Goal: Task Accomplishment & Management: Use online tool/utility

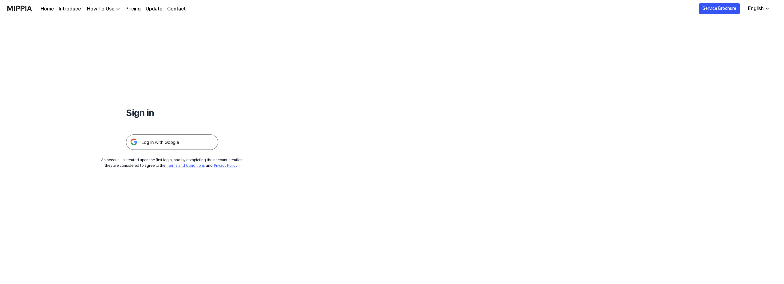
click at [204, 147] on img at bounding box center [172, 141] width 92 height 15
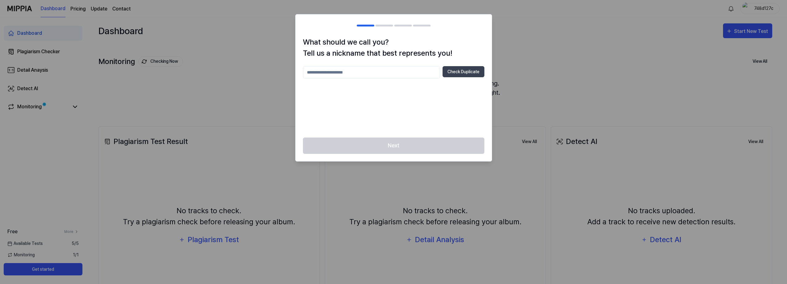
click at [391, 75] on input "text" at bounding box center [371, 72] width 137 height 12
type input "******"
click at [481, 71] on button "Check Duplicate" at bounding box center [463, 71] width 42 height 11
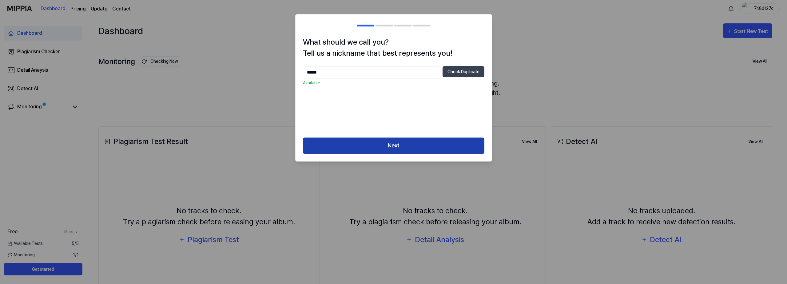
click at [455, 149] on button "Next" at bounding box center [393, 145] width 181 height 16
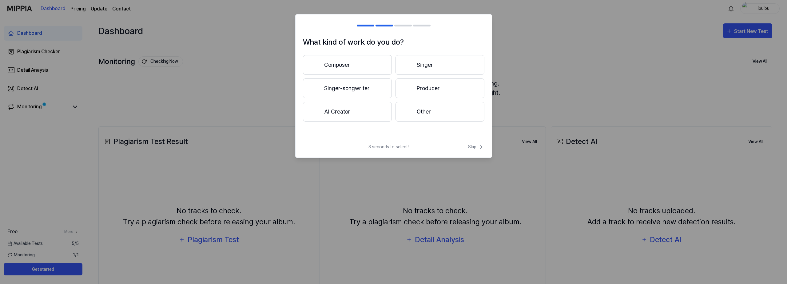
click at [353, 69] on button "Composer" at bounding box center [347, 65] width 89 height 20
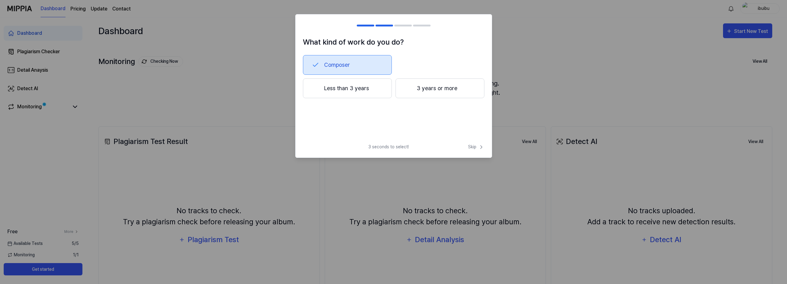
click at [366, 95] on button "Less than 3 years" at bounding box center [347, 88] width 89 height 20
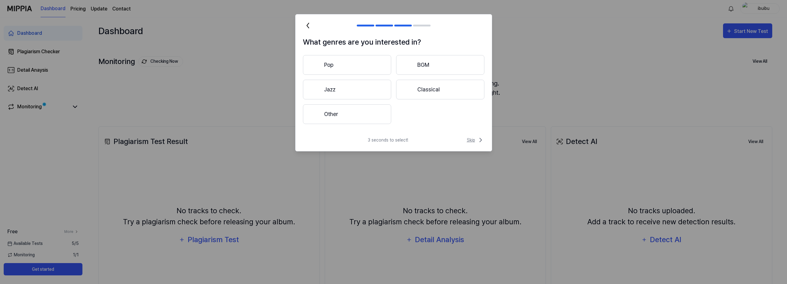
click at [474, 138] on span "Skip" at bounding box center [476, 139] width 18 height 7
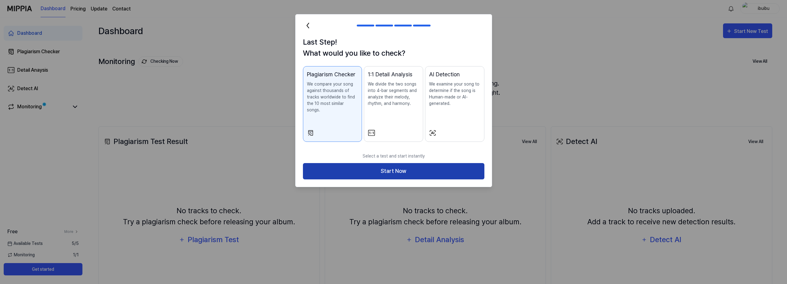
click at [463, 163] on button "Start Now" at bounding box center [393, 171] width 181 height 16
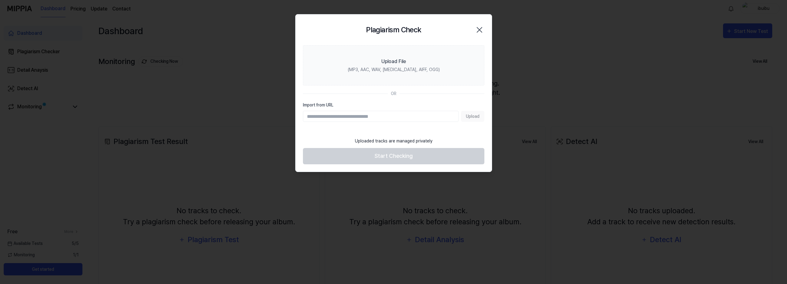
paste input "**********"
type input "**********"
click at [478, 118] on button "Upload" at bounding box center [472, 116] width 23 height 11
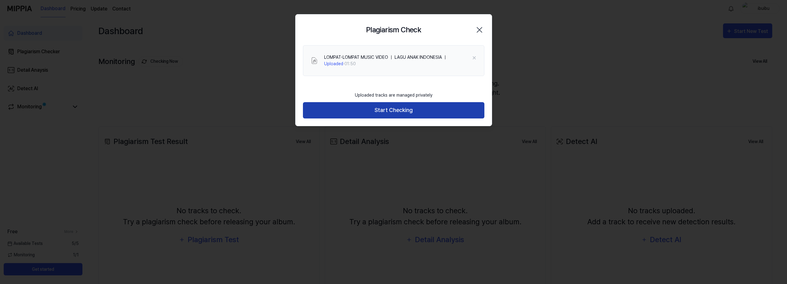
click at [416, 105] on button "Start Checking" at bounding box center [393, 110] width 181 height 16
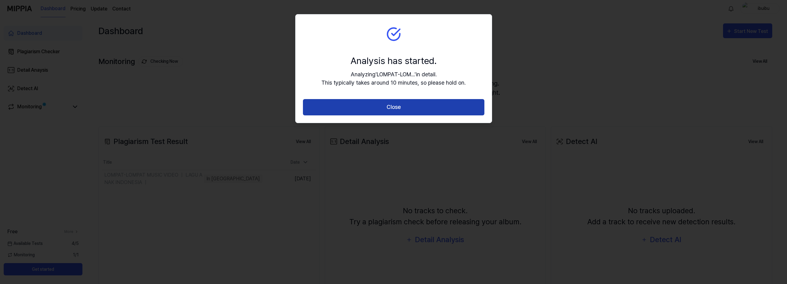
click at [394, 111] on button "Close" at bounding box center [393, 107] width 181 height 16
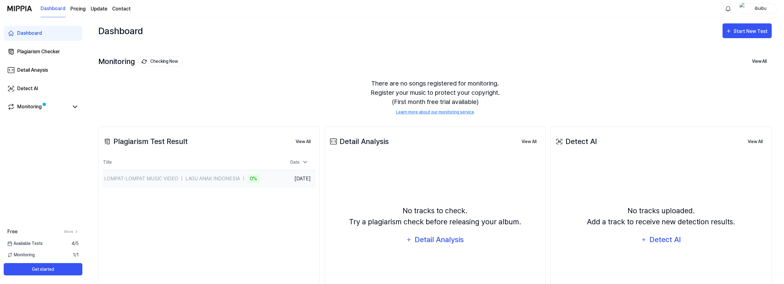
click at [191, 175] on div "LOMPAT-LOMPAT MUSIC VIDEO ｜ LAGU ANAK INDONESIA ｜" at bounding box center [175, 178] width 142 height 7
click at [299, 139] on button "View All" at bounding box center [303, 142] width 25 height 12
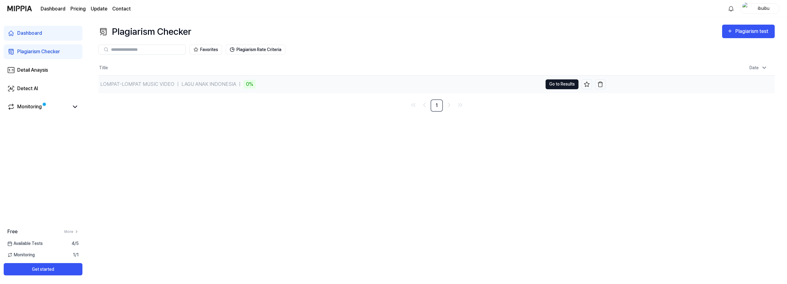
click at [554, 87] on button "Go to Results" at bounding box center [561, 84] width 33 height 10
click at [556, 85] on button "Go to Results" at bounding box center [561, 84] width 33 height 10
click at [579, 205] on div "Plagiarism Checker Plagiarism test Plagiarism Checker Detail Analysis Detect AI…" at bounding box center [436, 150] width 701 height 267
click at [441, 108] on link "1" at bounding box center [436, 105] width 12 height 12
click at [234, 82] on div "LOMPAT-LOMPAT MUSIC VIDEO ｜ LAGU ANAK INDONESIA ｜" at bounding box center [171, 84] width 142 height 7
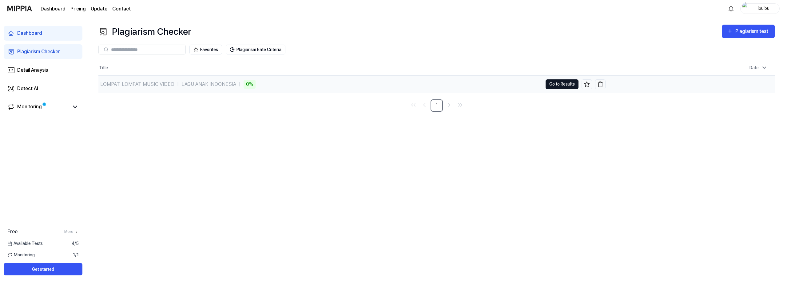
click at [558, 83] on button "Go to Results" at bounding box center [561, 84] width 33 height 10
click at [558, 84] on button "Go to Results" at bounding box center [561, 84] width 33 height 10
click at [166, 85] on div "LOMPAT-LOMPAT MUSIC VIDEO ｜ LAGU ANAK INDONESIA ｜" at bounding box center [171, 84] width 142 height 7
click at [302, 148] on div "Plagiarism Checker Plagiarism test Plagiarism Checker Detail Analysis Detect AI…" at bounding box center [436, 150] width 701 height 267
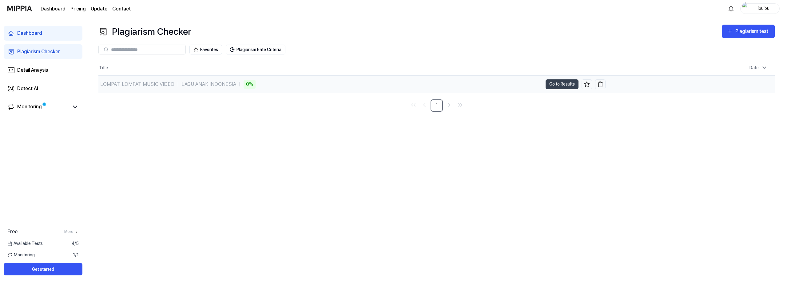
click at [212, 85] on div "LOMPAT-LOMPAT MUSIC VIDEO ｜ LAGU ANAK INDONESIA ｜" at bounding box center [171, 84] width 142 height 7
click at [266, 52] on button "Plagiarism Rate Criteria" at bounding box center [256, 50] width 60 height 10
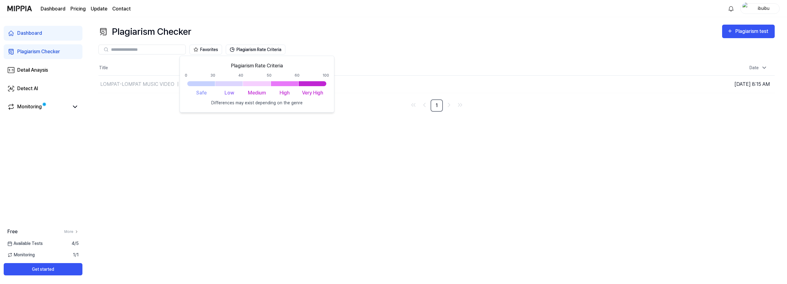
click at [383, 170] on div "Plagiarism Checker Plagiarism test Plagiarism Checker Detail Analysis Detect AI…" at bounding box center [436, 150] width 701 height 267
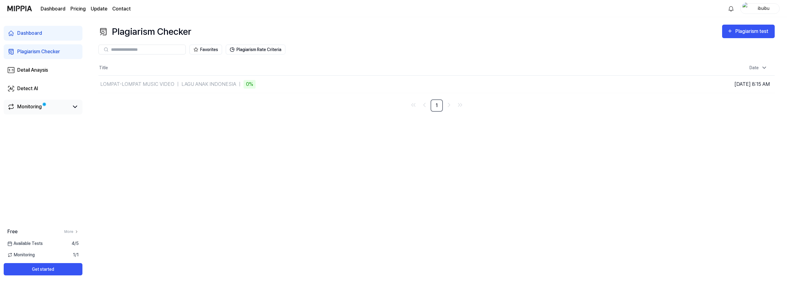
click at [47, 108] on link "Monitoring" at bounding box center [37, 106] width 61 height 7
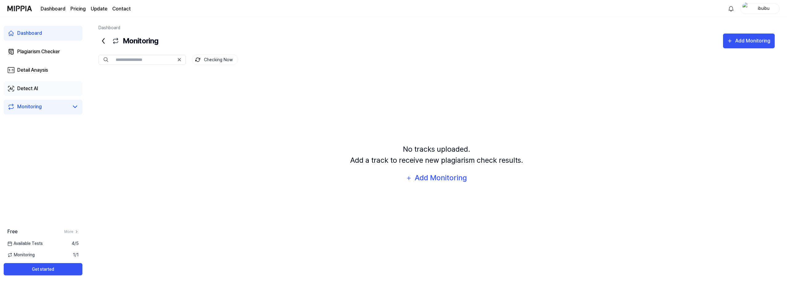
click at [54, 91] on link "Detect AI" at bounding box center [43, 88] width 79 height 15
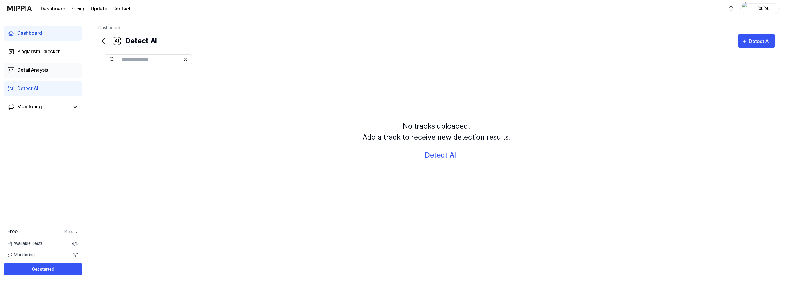
click at [42, 68] on div "Detail Anaysis" at bounding box center [32, 69] width 31 height 7
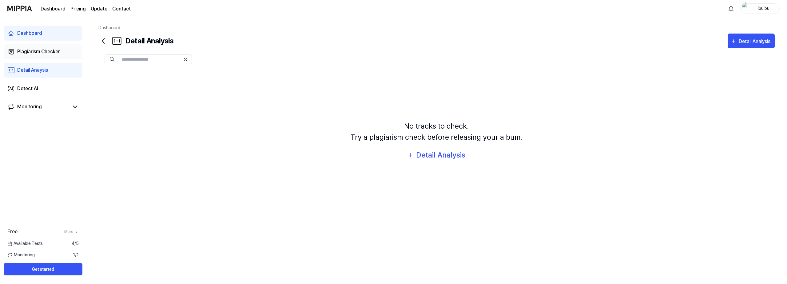
click at [43, 50] on div "Plagiarism Checker" at bounding box center [38, 51] width 43 height 7
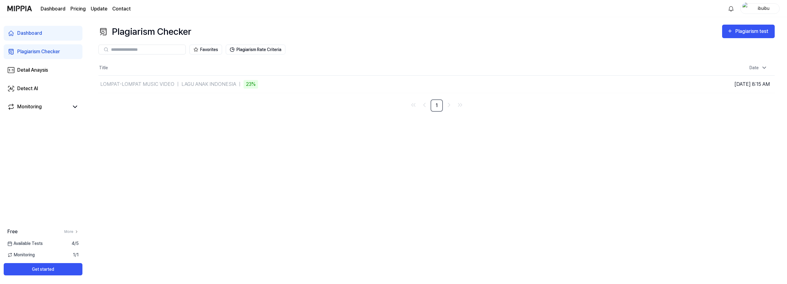
click at [38, 38] on link "Dashboard" at bounding box center [43, 33] width 79 height 15
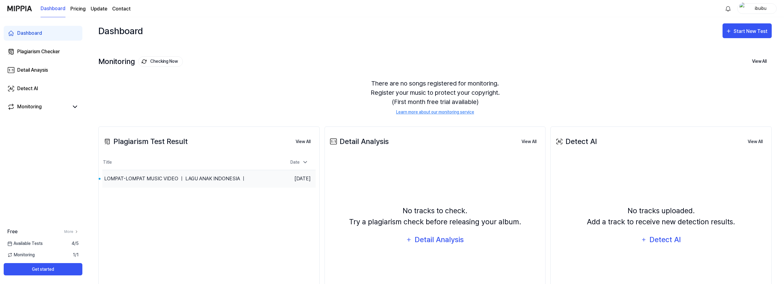
click at [157, 178] on div "LOMPAT-LOMPAT MUSIC VIDEO ｜ LAGU ANAK INDONESIA ｜" at bounding box center [175, 178] width 142 height 7
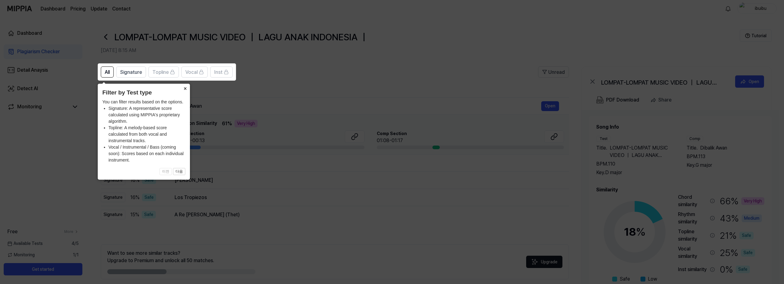
click at [184, 86] on button "×" at bounding box center [185, 88] width 10 height 9
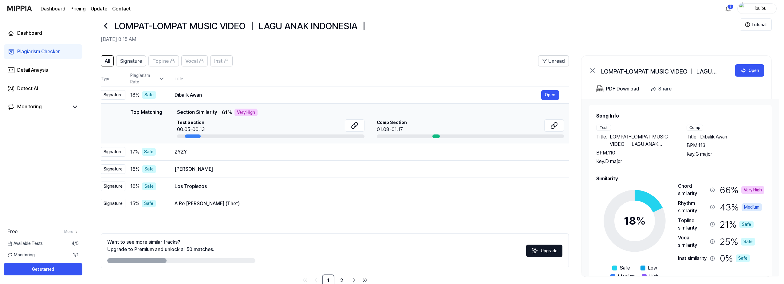
scroll to position [11, 0]
click at [229, 158] on td "ZYZY Open" at bounding box center [367, 151] width 404 height 17
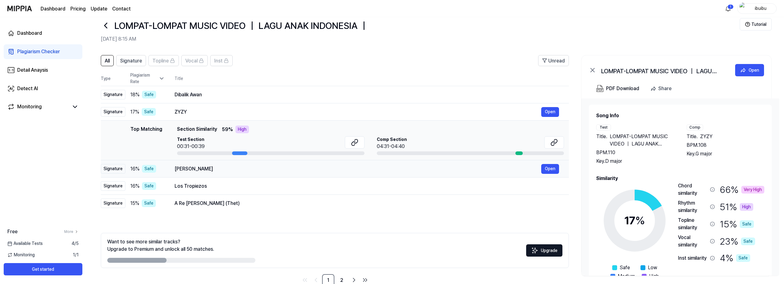
click at [229, 166] on div "Narda" at bounding box center [358, 168] width 367 height 7
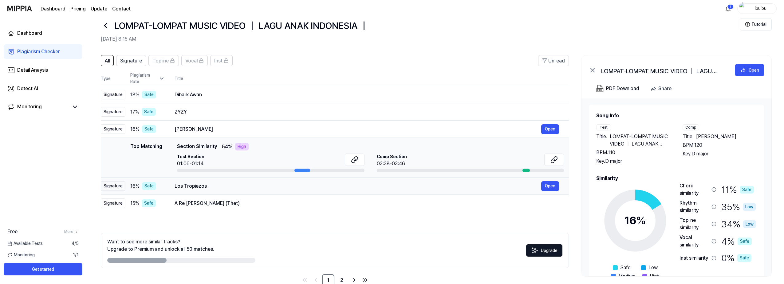
click at [236, 188] on div "Los Tropiezos" at bounding box center [358, 185] width 367 height 7
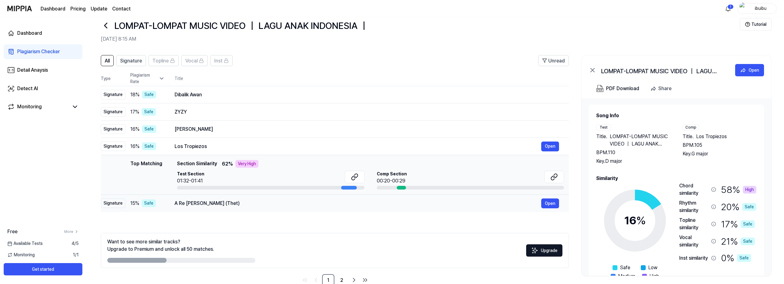
click at [243, 204] on div "A Re Sajani (Thet)" at bounding box center [358, 203] width 367 height 7
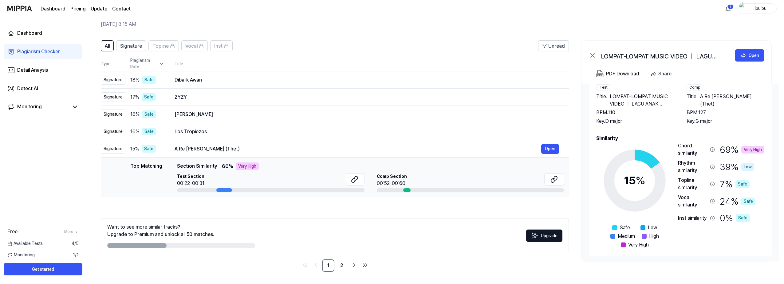
scroll to position [26, 0]
click at [340, 265] on link "2" at bounding box center [342, 265] width 12 height 12
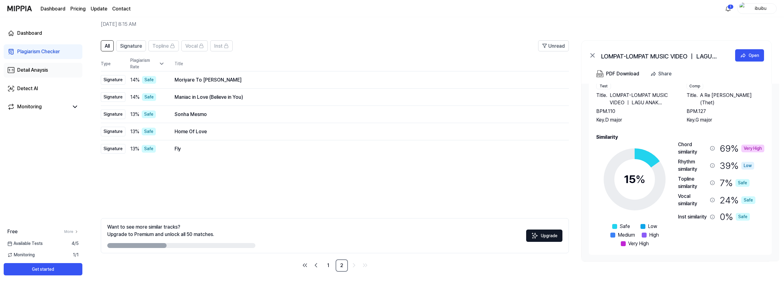
click at [36, 77] on link "Detail Anaysis" at bounding box center [43, 70] width 79 height 15
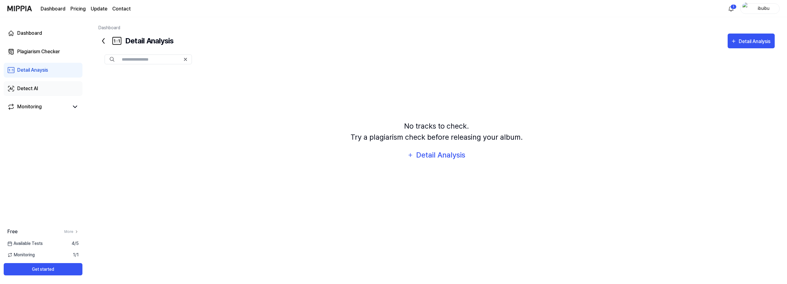
click at [32, 87] on div "Detect AI" at bounding box center [27, 88] width 21 height 7
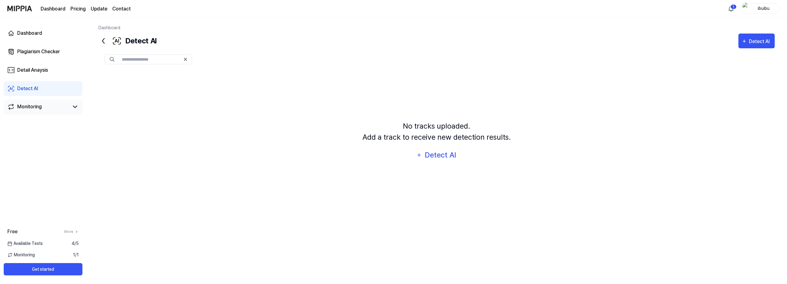
click at [39, 109] on div "Monitoring" at bounding box center [29, 106] width 25 height 7
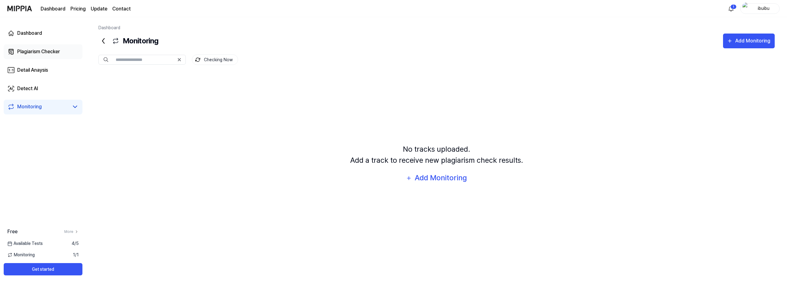
click at [35, 50] on div "Plagiarism Checker" at bounding box center [38, 51] width 43 height 7
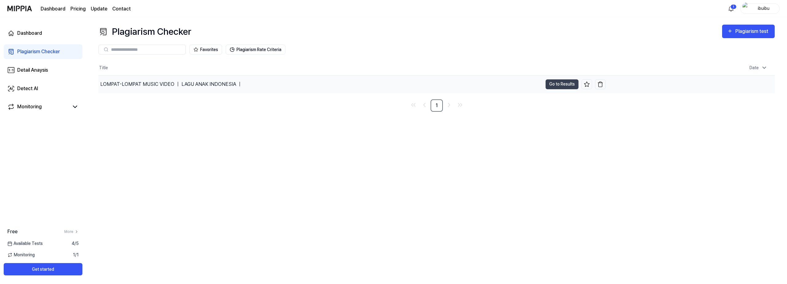
click at [104, 79] on div "LOMPAT-LOMPAT MUSIC VIDEO ｜ LAGU ANAK INDONESIA ｜" at bounding box center [320, 84] width 444 height 17
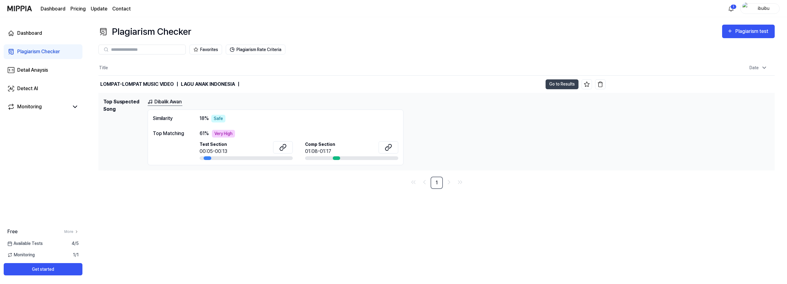
click at [248, 187] on nav "1" at bounding box center [436, 182] width 676 height 12
click at [178, 102] on link "Dibalik Awan" at bounding box center [165, 102] width 35 height 8
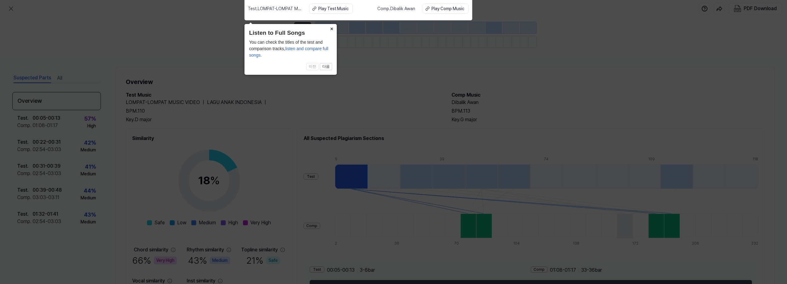
click at [329, 27] on button "×" at bounding box center [332, 28] width 10 height 9
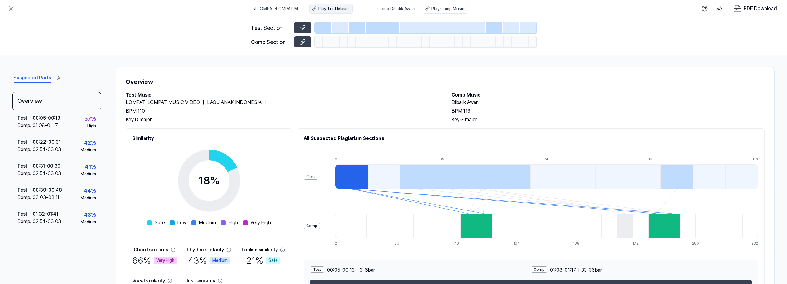
click at [343, 12] on div "Play Test Music" at bounding box center [333, 9] width 30 height 6
click at [458, 11] on div "Play Comp Music" at bounding box center [447, 9] width 33 height 6
click at [84, 117] on div "Test . 00:05 - 00:13 Comp . 01:08 - 01:17 57 % High" at bounding box center [56, 122] width 89 height 24
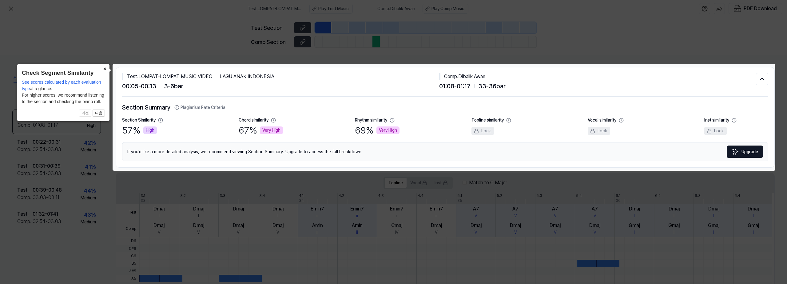
click at [107, 68] on button "×" at bounding box center [105, 68] width 10 height 9
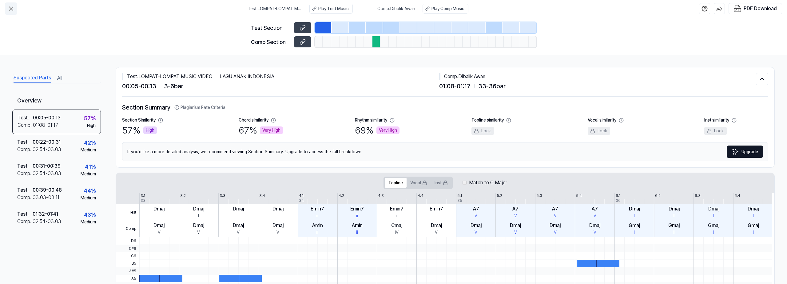
click at [16, 10] on button at bounding box center [11, 8] width 12 height 12
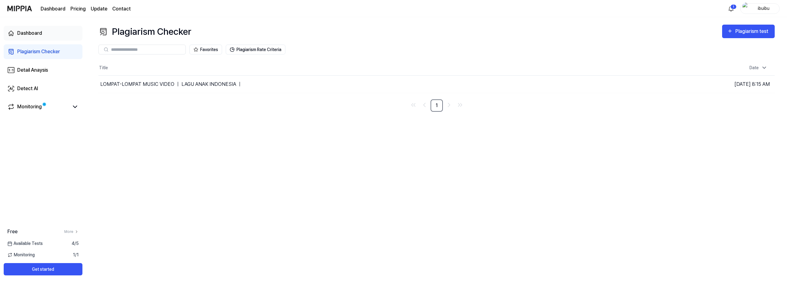
click at [32, 36] on div "Dashboard" at bounding box center [29, 33] width 25 height 7
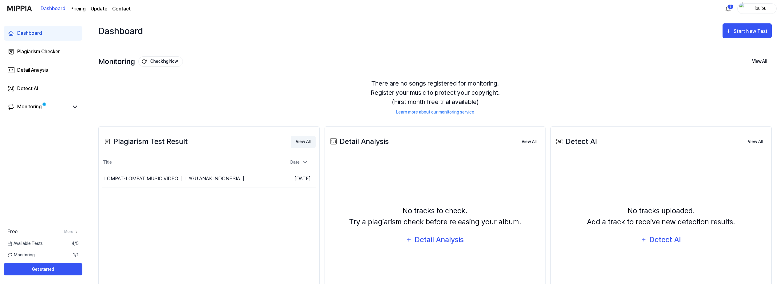
click at [307, 143] on button "View All" at bounding box center [303, 142] width 25 height 12
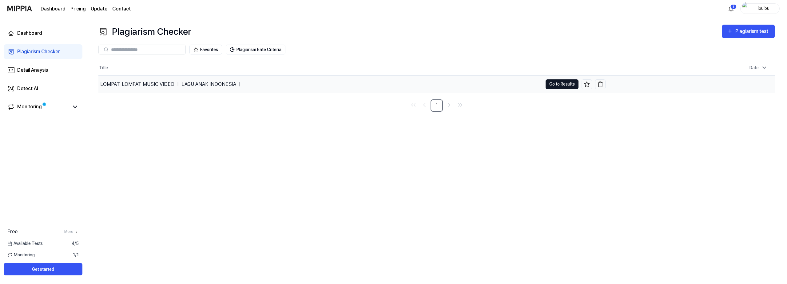
click at [550, 84] on button "Go to Results" at bounding box center [561, 84] width 33 height 10
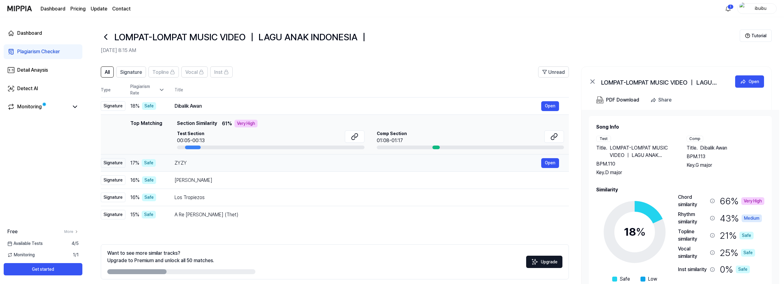
click at [428, 169] on td "ZYZY Open" at bounding box center [367, 162] width 404 height 17
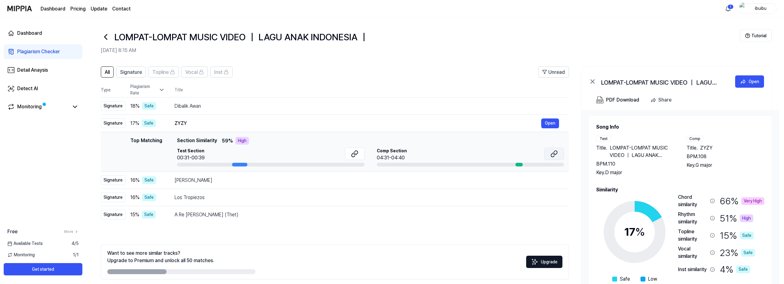
click at [554, 151] on icon at bounding box center [554, 153] width 7 height 7
click at [546, 178] on button "Open" at bounding box center [550, 180] width 18 height 10
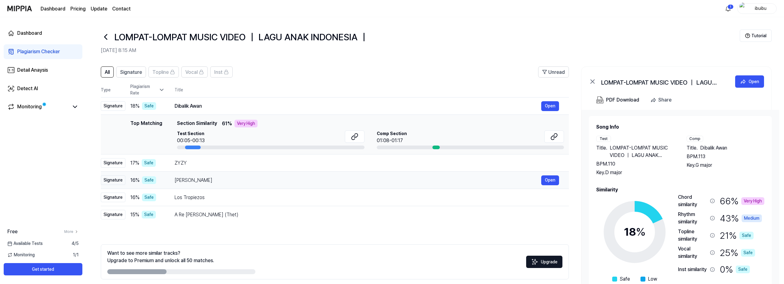
click at [441, 175] on td "Narda Open" at bounding box center [367, 180] width 404 height 17
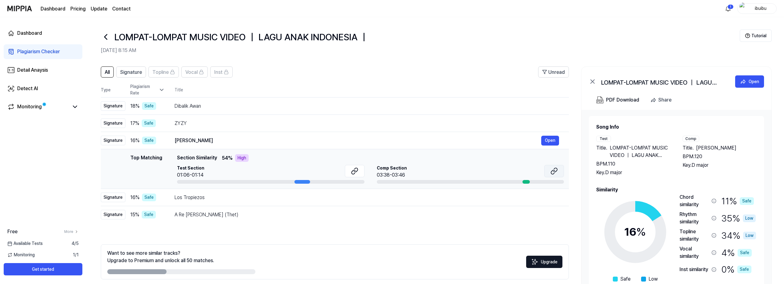
click at [551, 173] on icon at bounding box center [553, 172] width 4 height 4
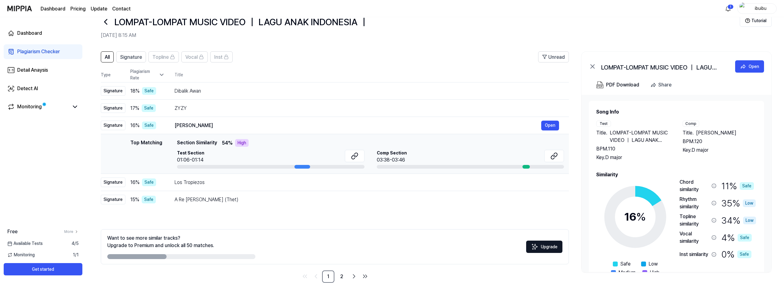
scroll to position [26, 0]
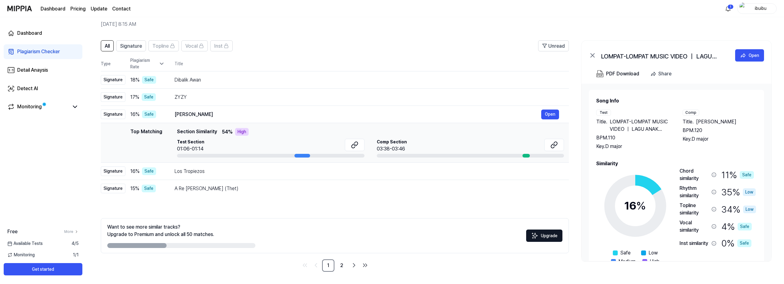
click at [161, 66] on icon at bounding box center [162, 64] width 6 height 6
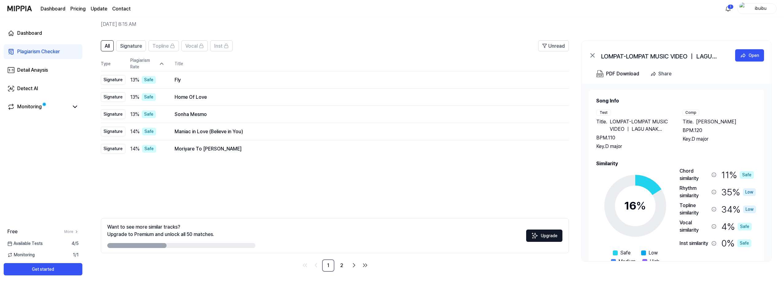
click at [166, 174] on div "All Signature Topline Vocal Inst Unread All Signature Topline Vocal Inst Type P…" at bounding box center [335, 155] width 468 height 231
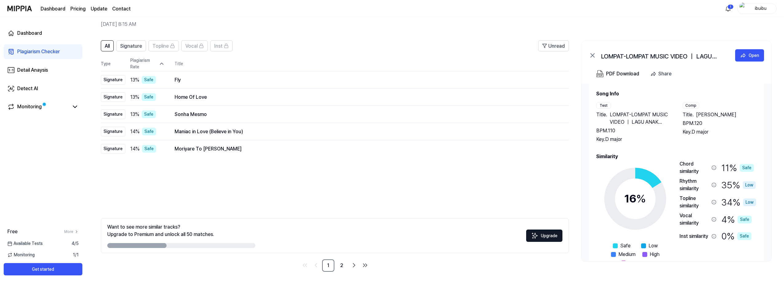
scroll to position [7, 0]
click at [595, 54] on icon at bounding box center [592, 55] width 7 height 7
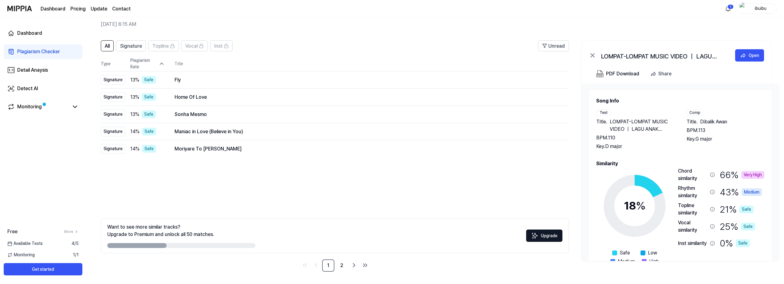
click at [595, 56] on icon at bounding box center [592, 55] width 7 height 7
click at [594, 56] on icon at bounding box center [592, 55] width 7 height 7
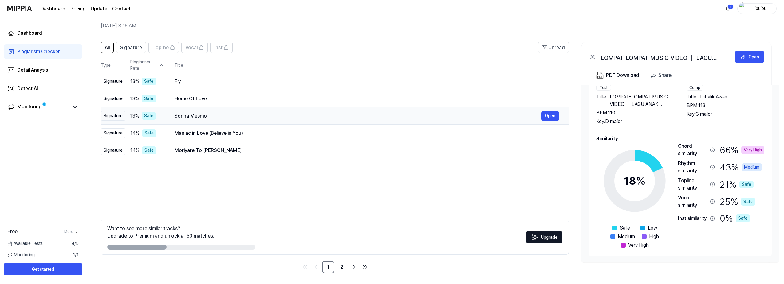
scroll to position [26, 0]
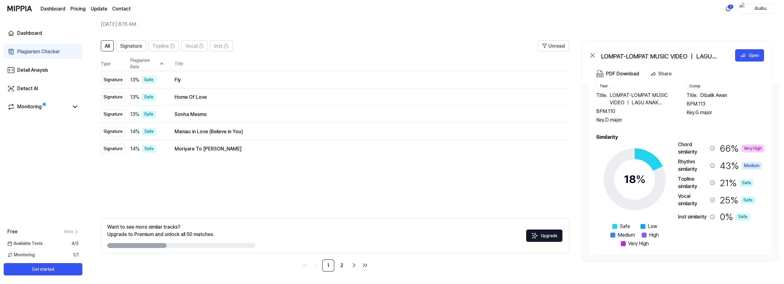
click at [123, 7] on link "Contact" at bounding box center [121, 8] width 18 height 7
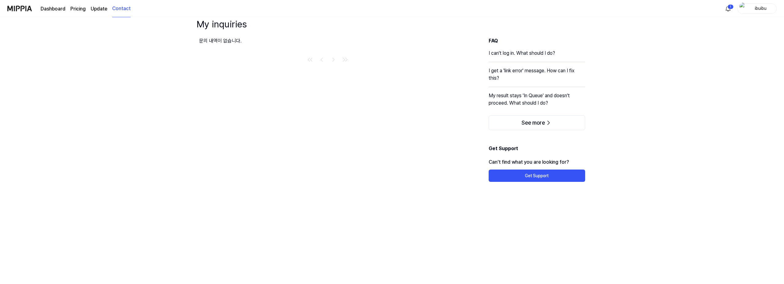
click at [46, 9] on link "Dashboard" at bounding box center [53, 8] width 25 height 7
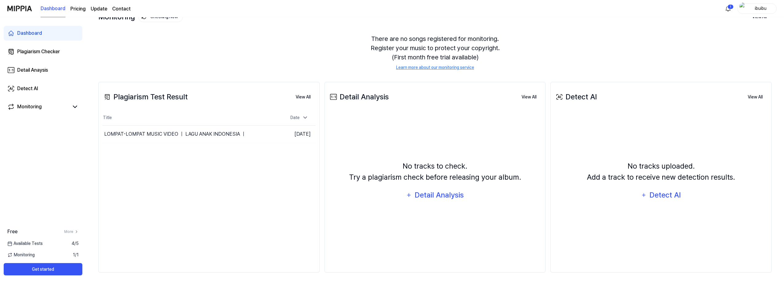
scroll to position [46, 0]
click at [767, 9] on div "ibuibu" at bounding box center [761, 8] width 24 height 7
click at [515, 31] on div "There are no songs registered for monitoring. Register your music to protect yo…" at bounding box center [435, 51] width 674 height 51
